Goal: Navigation & Orientation: Find specific page/section

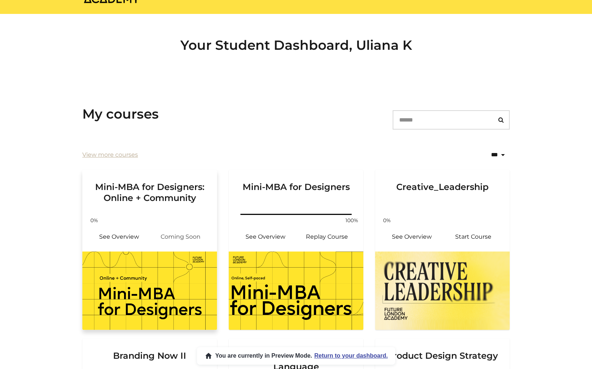
scroll to position [37, 0]
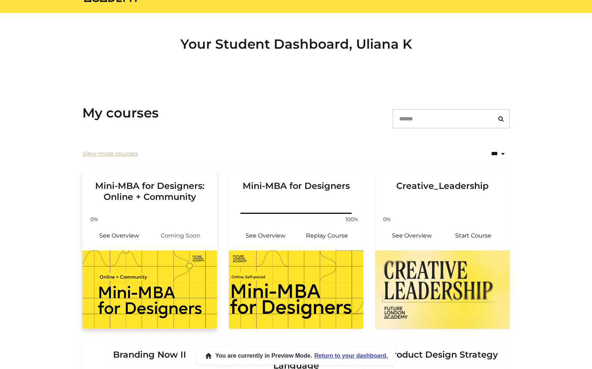
click at [139, 190] on h3 "Mini-MBA for Designers: Online + Community" at bounding box center [149, 186] width 117 height 34
click at [119, 155] on link "View more courses" at bounding box center [110, 153] width 56 height 9
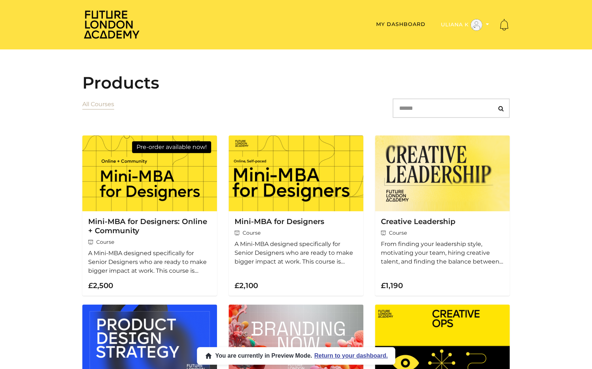
click at [460, 23] on button "Uliana K" at bounding box center [464, 25] width 53 height 12
click at [449, 34] on link "Admin" at bounding box center [464, 36] width 64 height 11
